Goal: Use online tool/utility

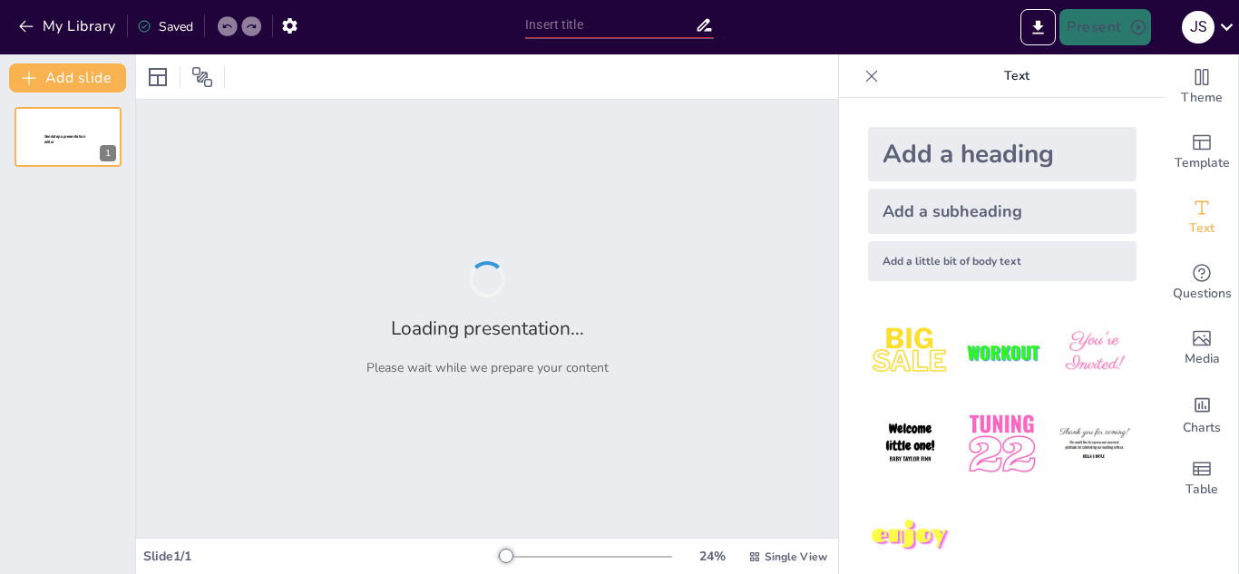
type input "Soft Skills más valoradas por las empresas"
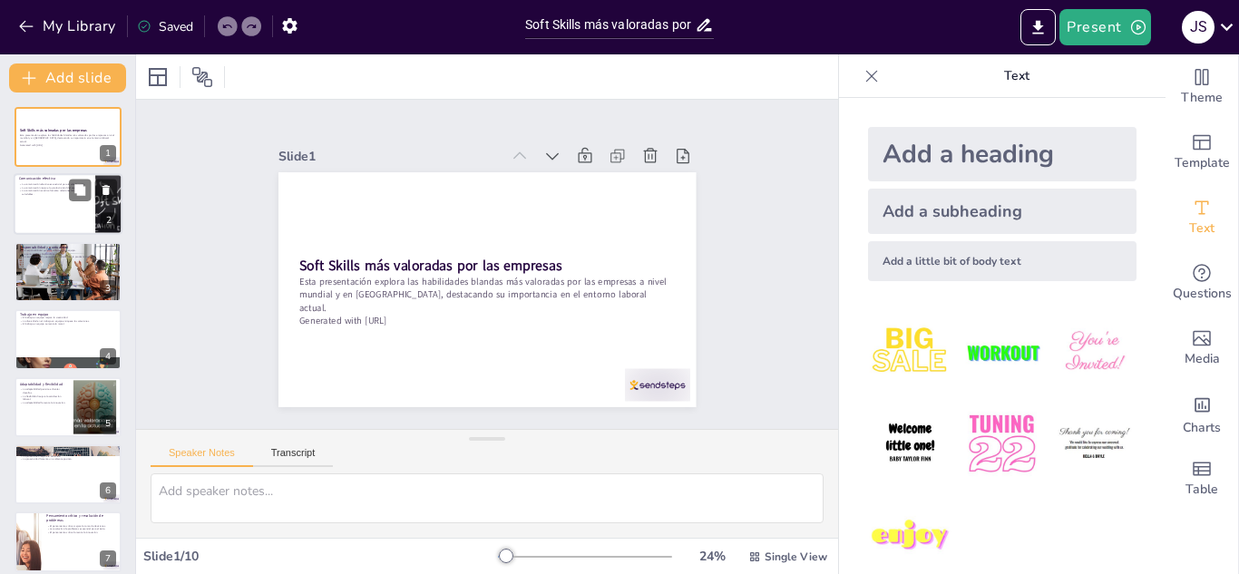
click at [60, 211] on div at bounding box center [68, 205] width 109 height 62
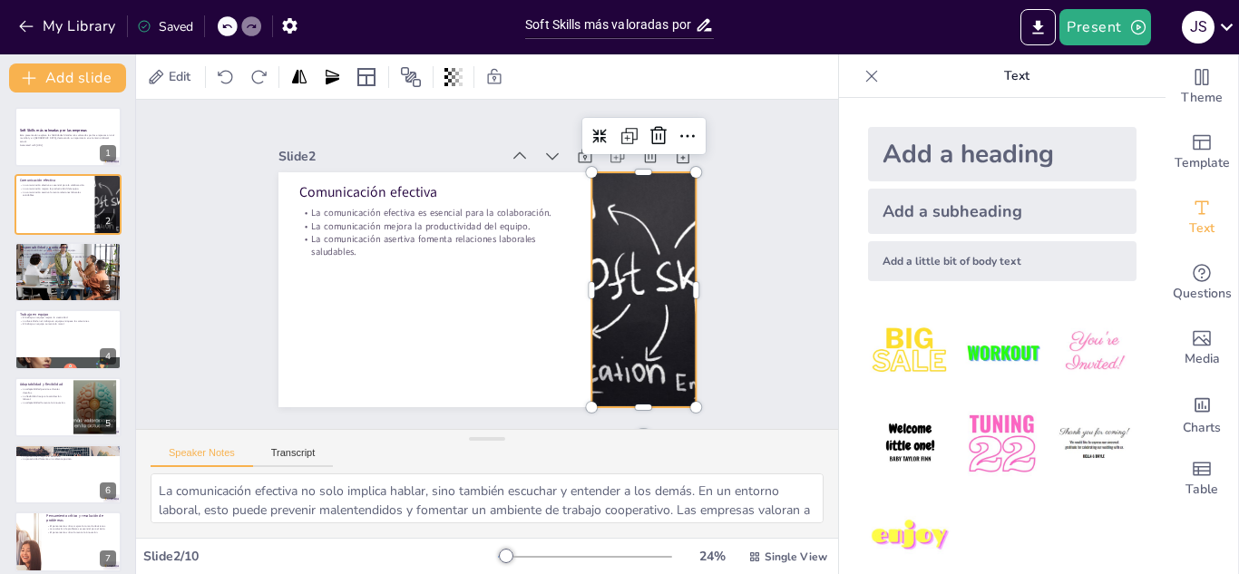
click at [631, 250] on div at bounding box center [635, 321] width 394 height 303
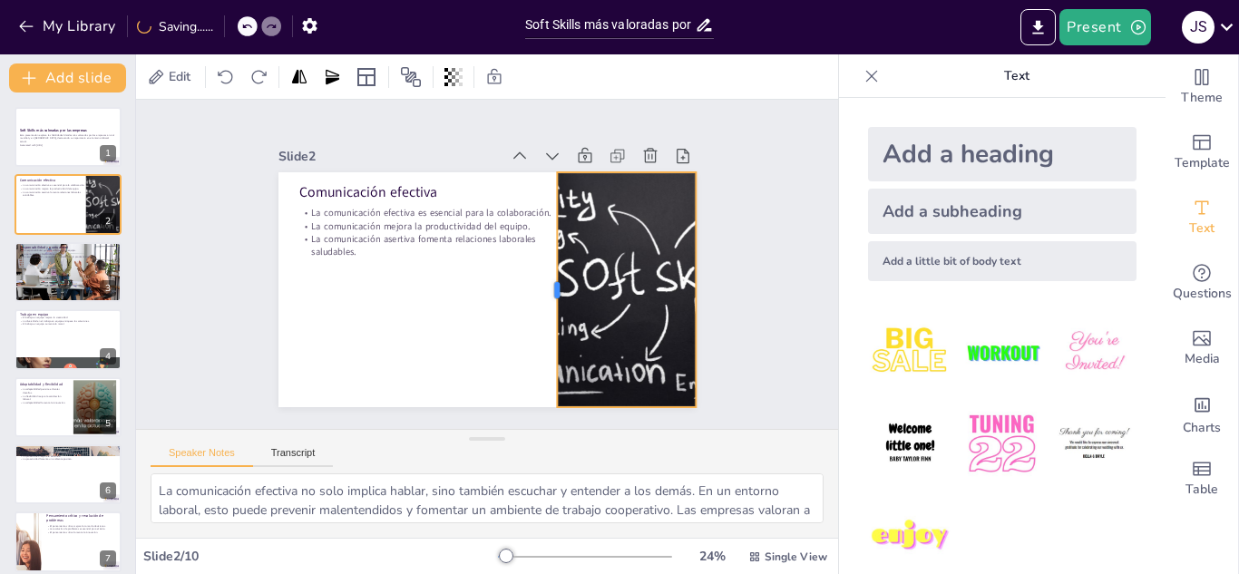
drag, startPoint x: 578, startPoint y: 282, endPoint x: 541, endPoint y: 285, distance: 36.4
click at [542, 285] on div at bounding box center [534, 313] width 109 height 220
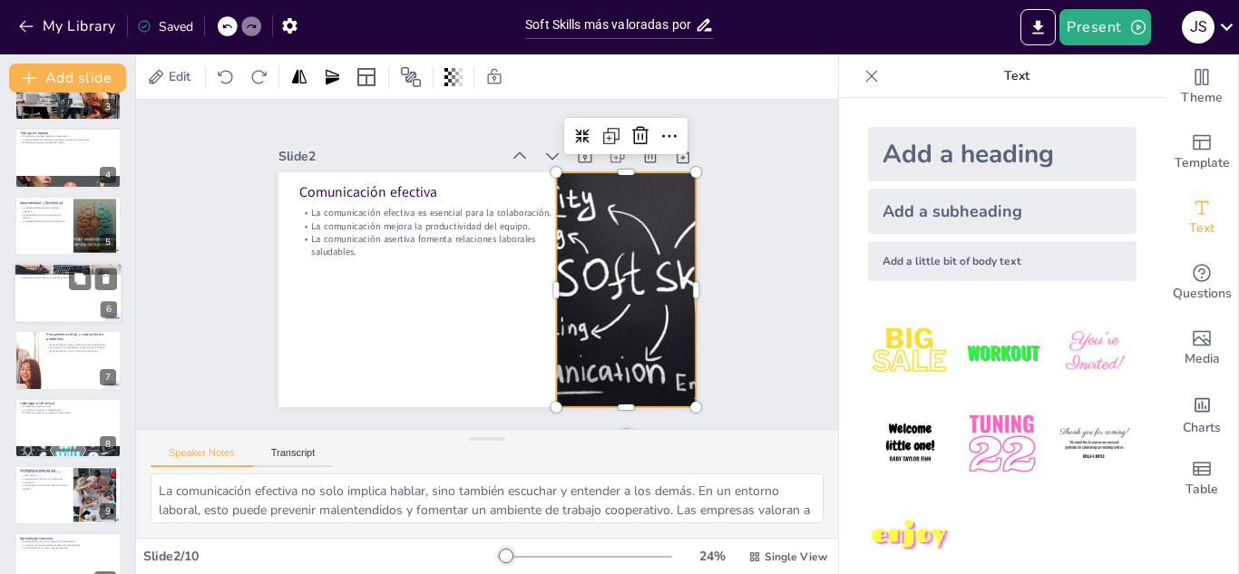
scroll to position [215, 0]
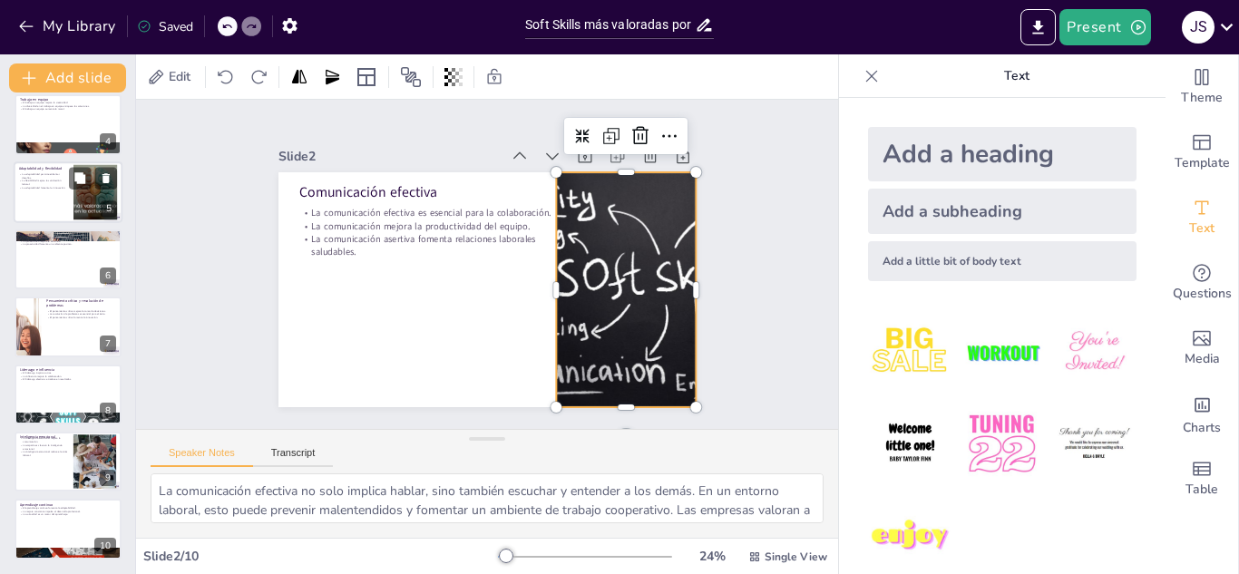
click at [79, 202] on div at bounding box center [95, 191] width 98 height 55
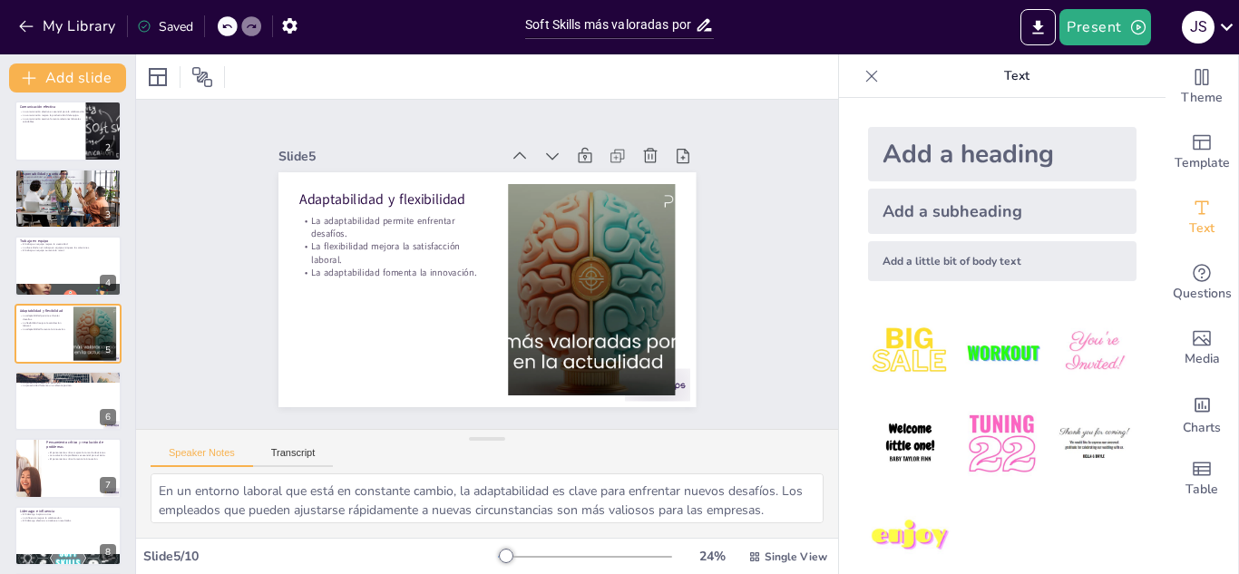
scroll to position [100, 0]
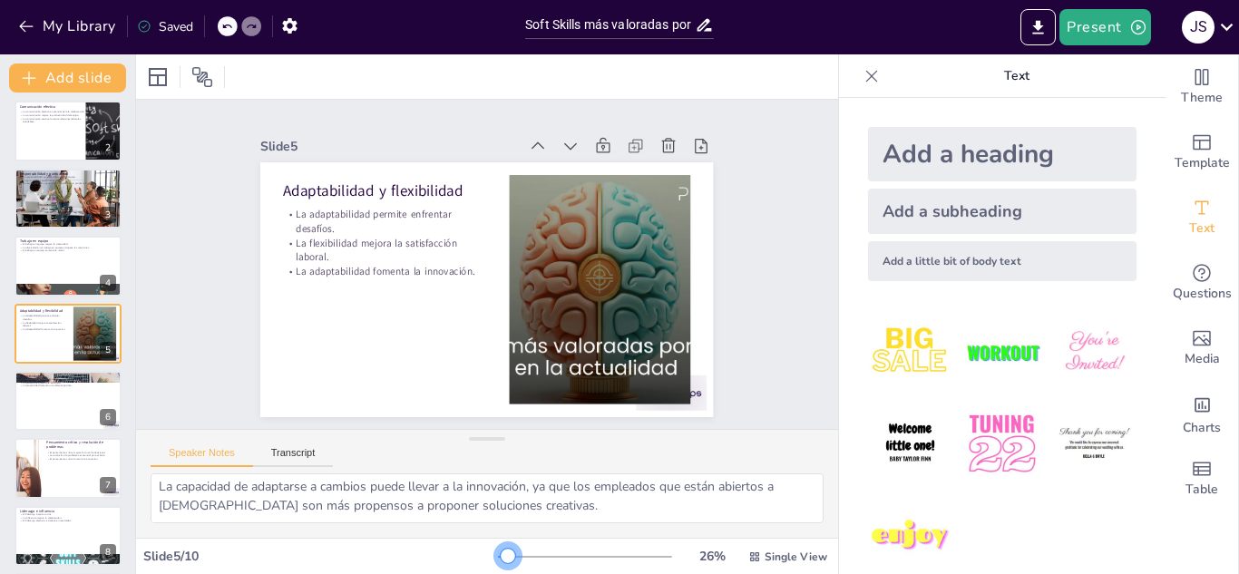
click at [501, 560] on div at bounding box center [508, 556] width 15 height 15
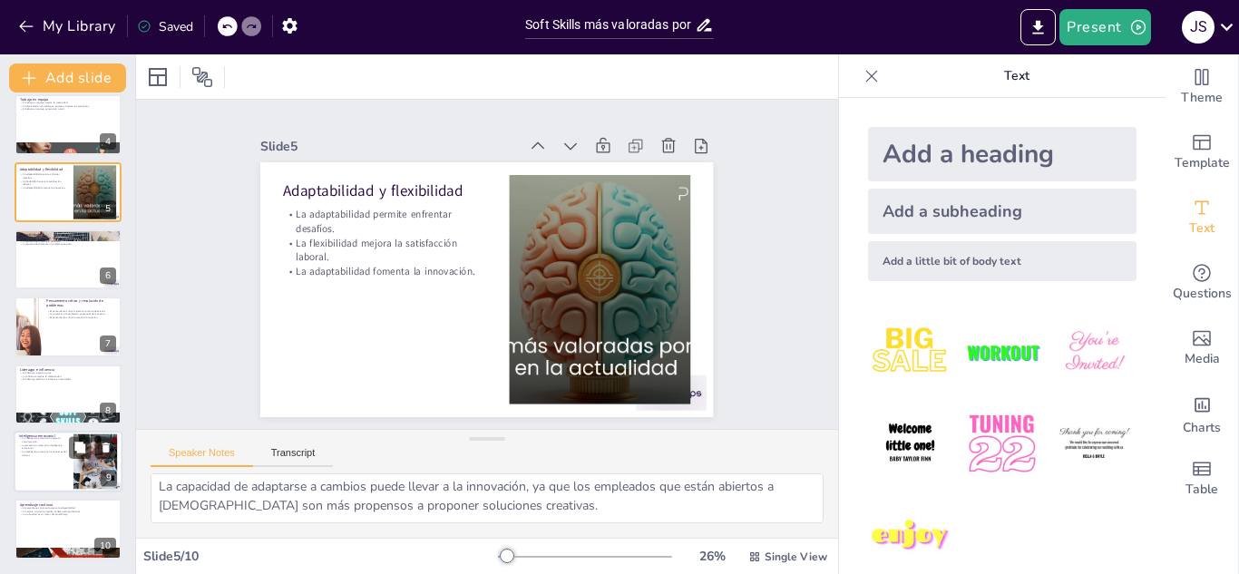
click at [83, 468] on div at bounding box center [94, 461] width 73 height 55
type textarea "La inteligencia emocional permite a los empleados comunicarse de manera más efe…"
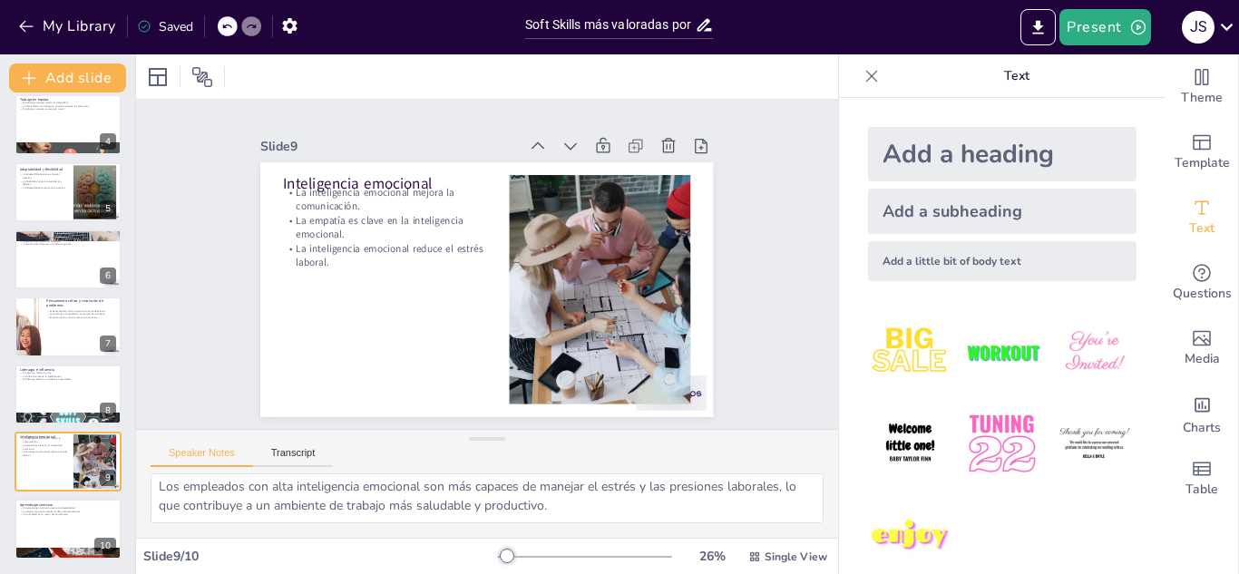
scroll to position [24, 0]
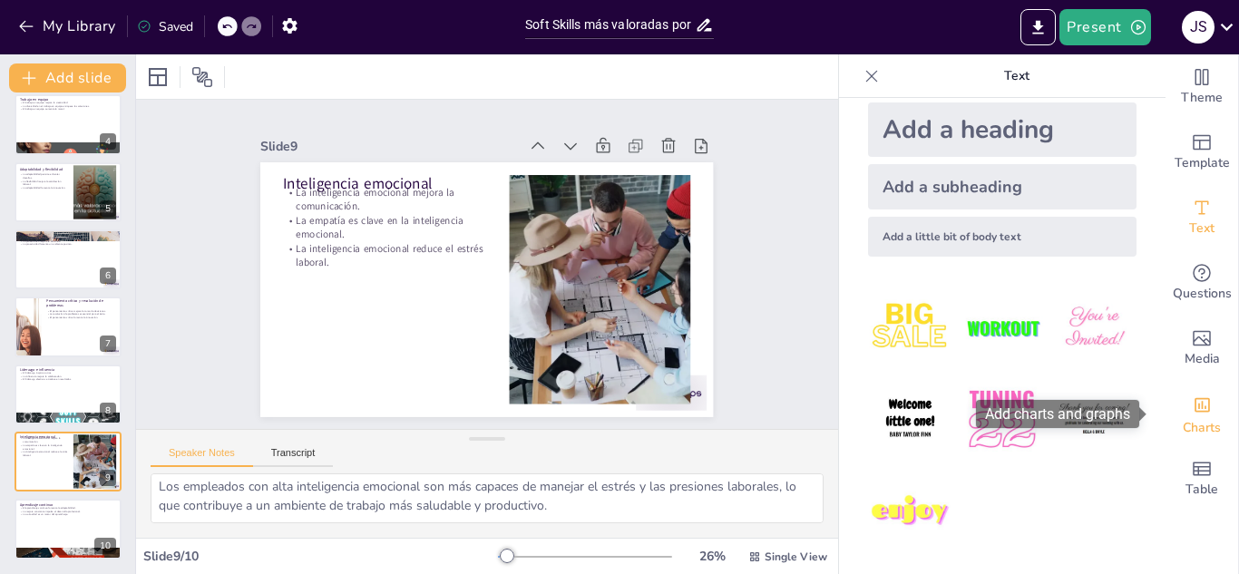
click at [1201, 414] on div "Charts" at bounding box center [1201, 413] width 73 height 65
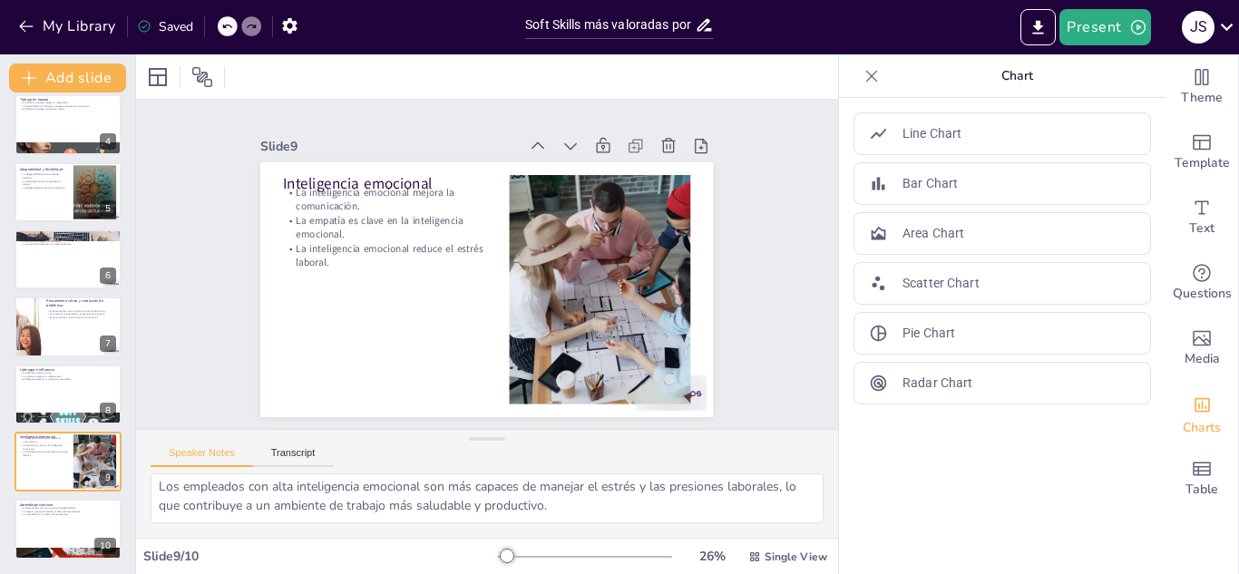
click at [866, 77] on icon at bounding box center [872, 76] width 12 height 12
